Goal: Task Accomplishment & Management: Use online tool/utility

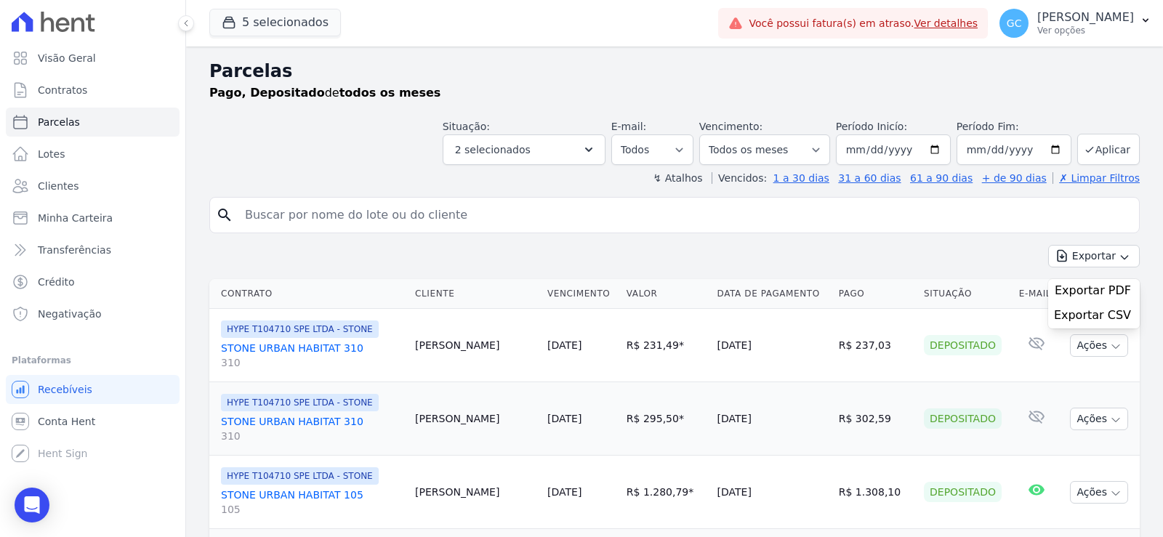
select select
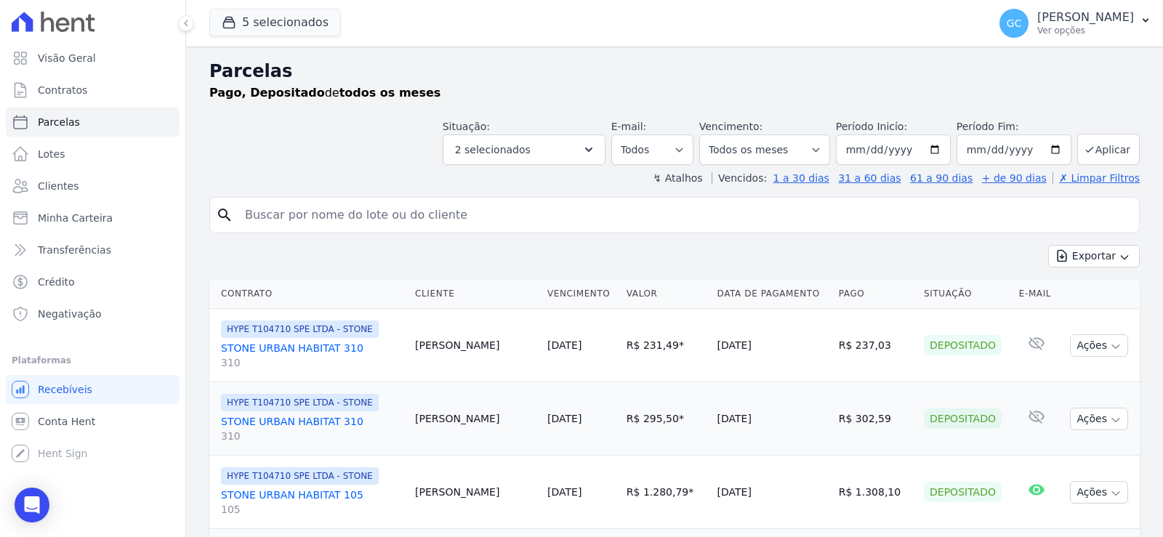
select select
click at [1093, 147] on button "Aplicar" at bounding box center [1109, 149] width 63 height 31
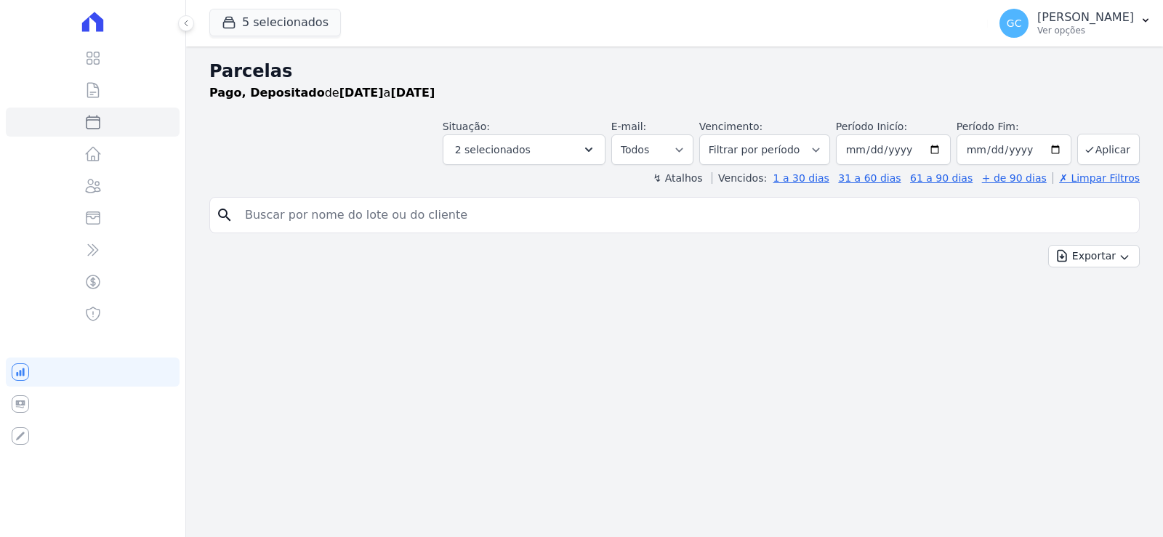
select select
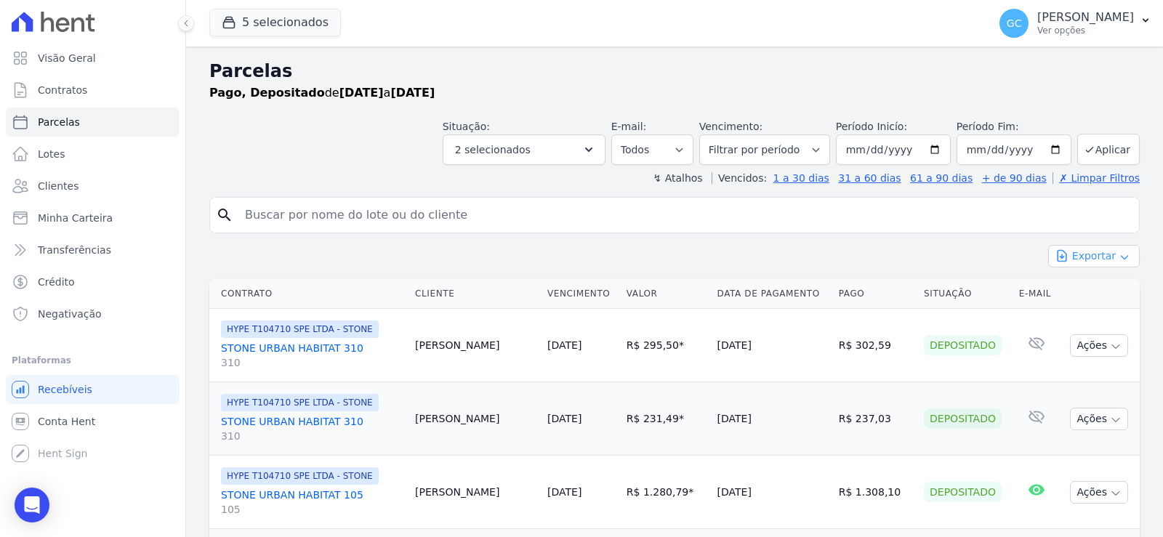
click at [1094, 256] on button "Exportar" at bounding box center [1095, 256] width 92 height 23
click at [1091, 313] on span "Exportar CSV" at bounding box center [1092, 315] width 77 height 15
